Goal: Transaction & Acquisition: Book appointment/travel/reservation

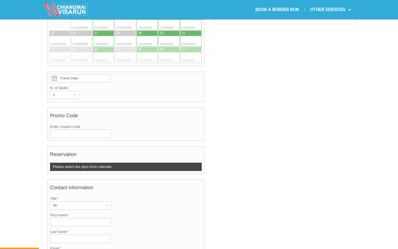
scroll to position [245, 0]
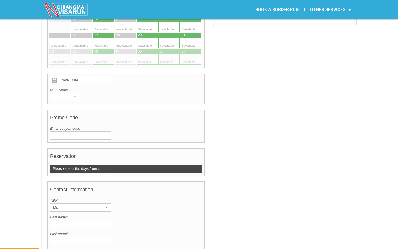
click at [105, 203] on div "▾" at bounding box center [107, 207] width 8 height 8
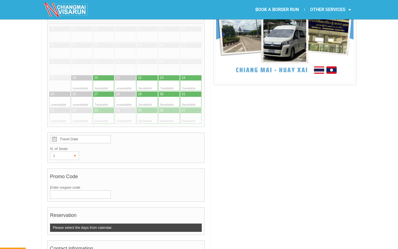
scroll to position [222, 0]
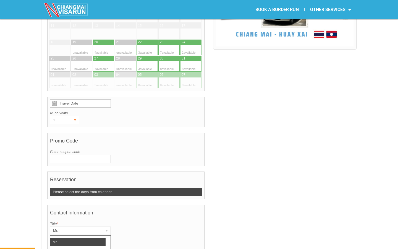
click at [73, 116] on div "▾" at bounding box center [75, 120] width 8 height 8
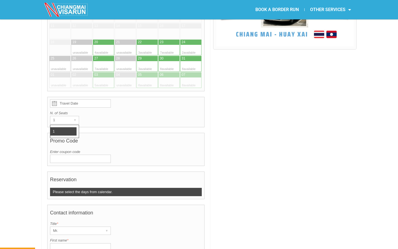
click at [71, 127] on li "1" at bounding box center [63, 131] width 26 height 8
click at [74, 154] on input "Enter coupon code" at bounding box center [80, 158] width 61 height 8
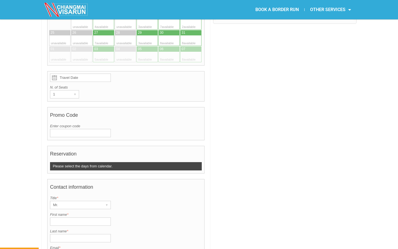
scroll to position [248, 0]
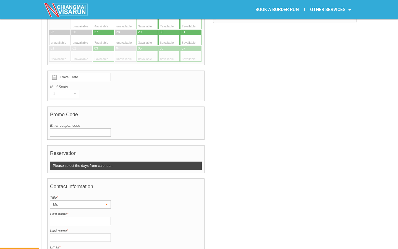
click at [75, 200] on div "Mr." at bounding box center [75, 204] width 50 height 8
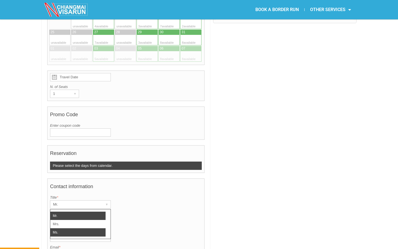
click at [73, 228] on li "Ms." at bounding box center [77, 232] width 55 height 8
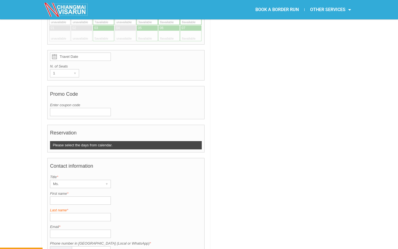
scroll to position [270, 0]
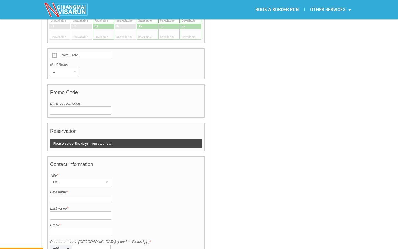
click at [78, 194] on input "First name *" at bounding box center [80, 198] width 61 height 8
type input "[PERSON_NAME]"
type input "[EMAIL_ADDRESS][DOMAIN_NAME]"
type input "0625038283"
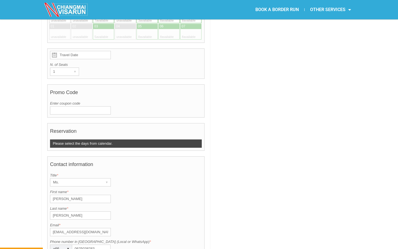
type input "[GEOGRAPHIC_DATA]"
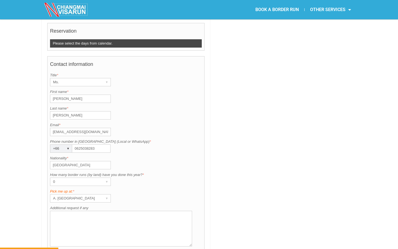
scroll to position [385, 0]
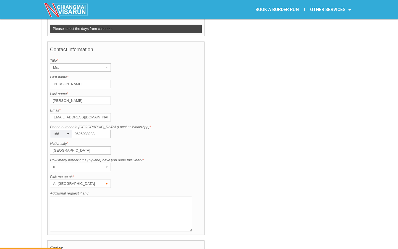
click at [110, 180] on div "▾" at bounding box center [107, 184] width 8 height 8
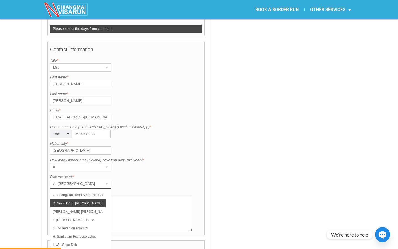
scroll to position [18, 0]
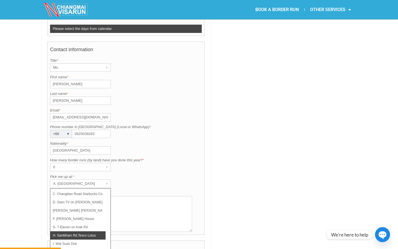
click at [94, 231] on li "H. Santitham Rd.Tesco Lotus" at bounding box center [77, 235] width 55 height 8
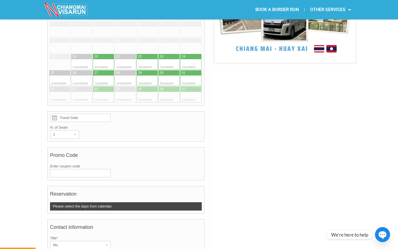
scroll to position [226, 0]
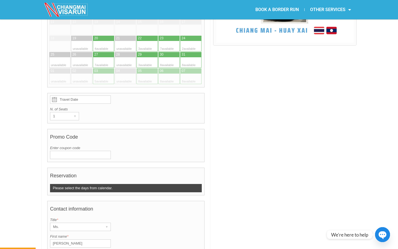
click at [138, 57] on div at bounding box center [141, 62] width 11 height 10
type input "[DATE]"
radio input "true"
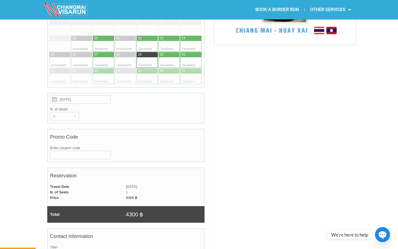
click at [169, 52] on div at bounding box center [174, 54] width 11 height 5
type input "[DATE]"
click at [171, 57] on div at bounding box center [174, 62] width 11 height 10
radio input "true"
click at [189, 57] on div at bounding box center [185, 62] width 11 height 10
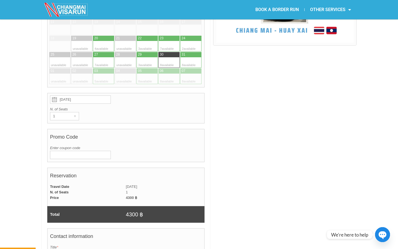
type input "[DATE]"
radio input "true"
click at [143, 73] on div at bounding box center [141, 78] width 11 height 10
type input "[DATE]"
radio input "true"
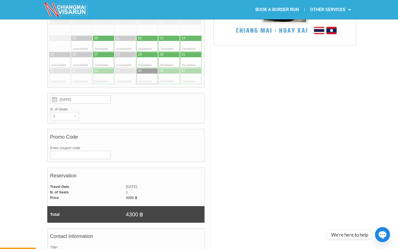
click at [168, 73] on div at bounding box center [163, 78] width 11 height 10
type input "[DATE]"
radio input "true"
click at [191, 73] on div at bounding box center [196, 78] width 11 height 10
type input "[DATE]"
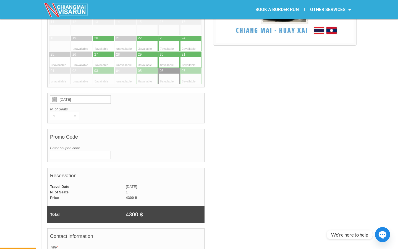
radio input "true"
click at [167, 57] on div at bounding box center [163, 62] width 11 height 10
type input "[DATE]"
radio input "true"
click at [149, 57] on div at bounding box center [152, 62] width 11 height 10
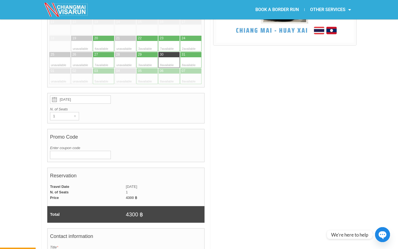
type input "[DATE]"
radio input "true"
click at [165, 57] on div at bounding box center [163, 62] width 11 height 10
type input "[DATE]"
radio input "true"
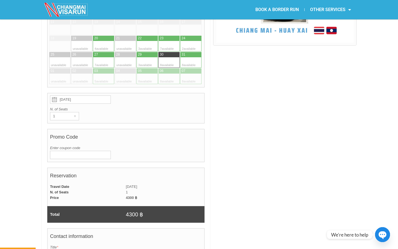
click at [192, 57] on div at bounding box center [196, 62] width 11 height 10
type input "[DATE]"
radio input "true"
click at [188, 41] on div at bounding box center [185, 46] width 11 height 10
type input "[DATE]"
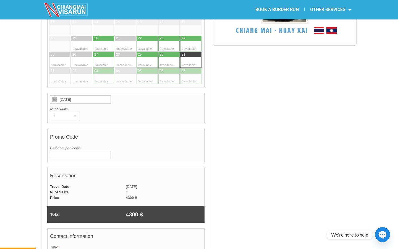
radio input "true"
click at [173, 41] on div at bounding box center [174, 46] width 11 height 10
type input "[DATE]"
radio input "true"
click at [154, 41] on div at bounding box center [152, 46] width 11 height 10
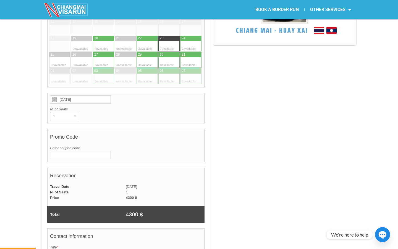
type input "[DATE]"
radio input "true"
click at [152, 57] on div at bounding box center [152, 62] width 11 height 10
type input "[DATE]"
radio input "true"
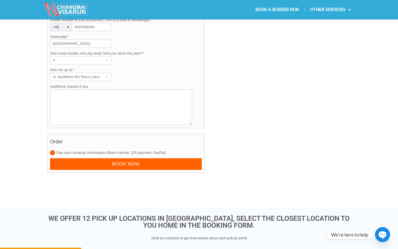
scroll to position [522, 0]
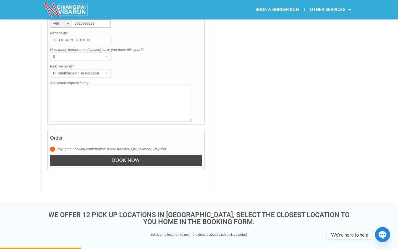
click at [129, 154] on input "Book now" at bounding box center [126, 160] width 152 height 12
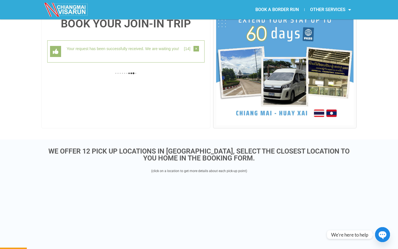
scroll to position [143, 0]
